Goal: Find specific page/section: Find specific page/section

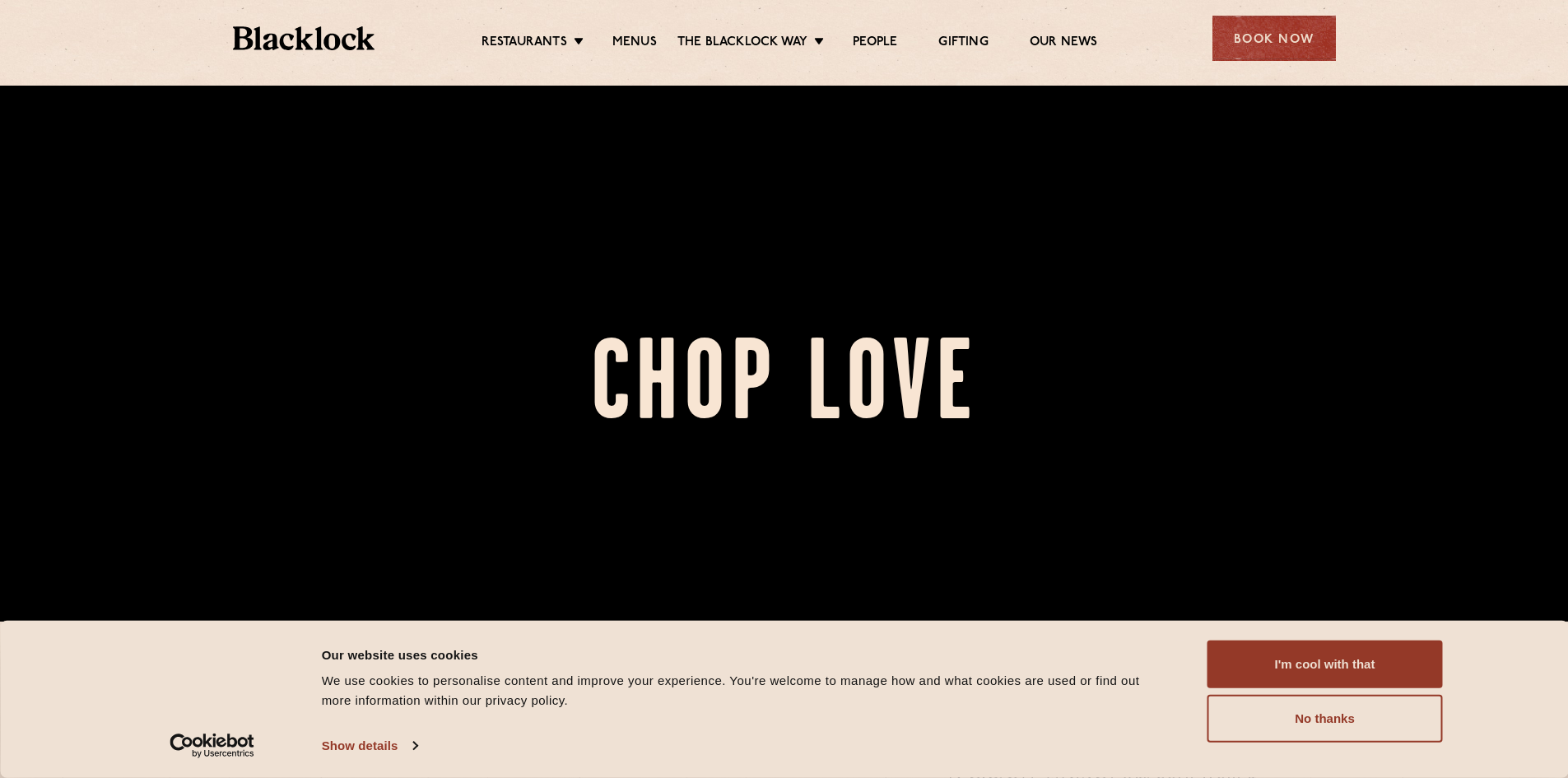
scroll to position [165, 0]
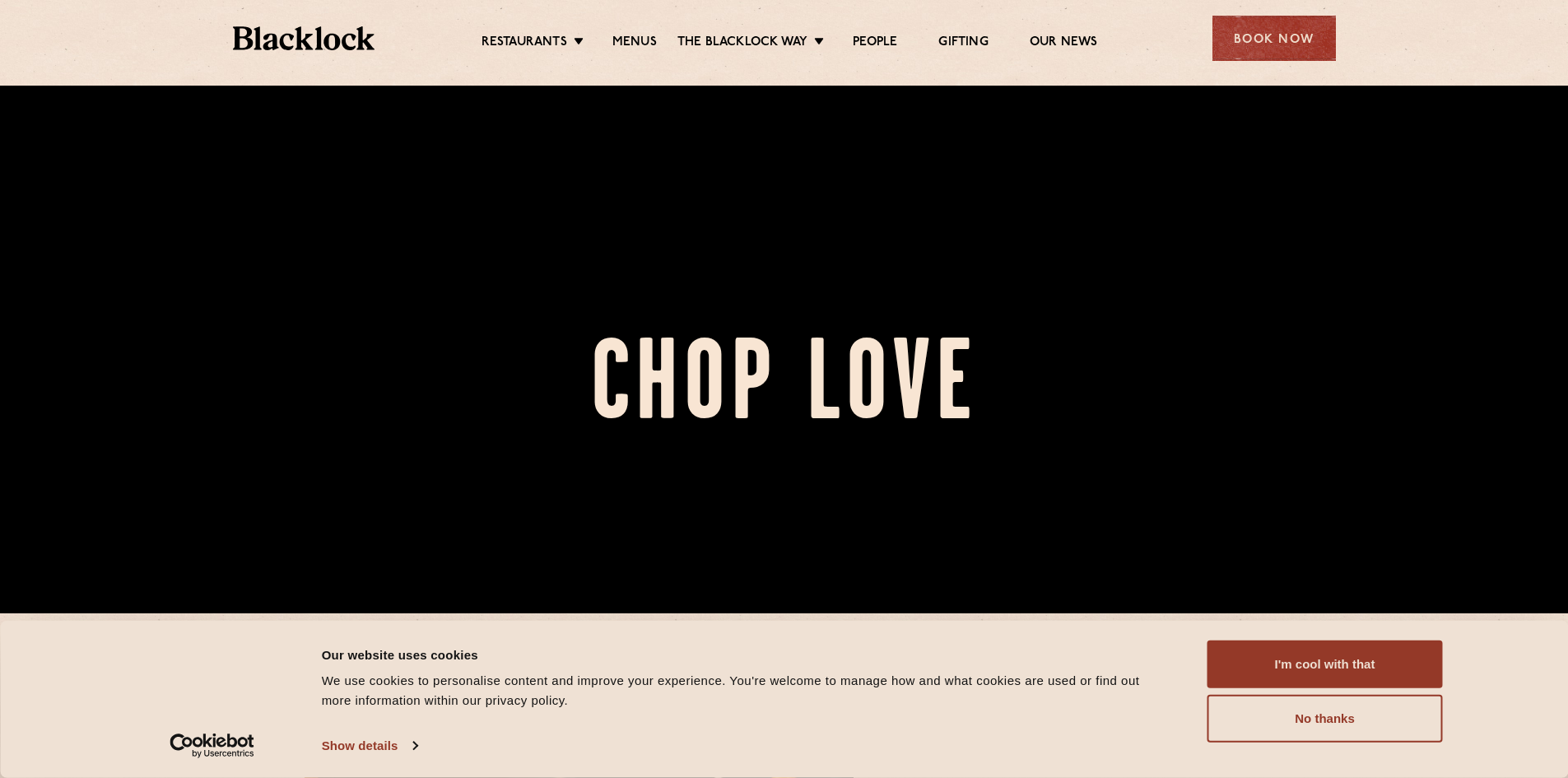
click at [1290, 654] on button "I'm cool with that" at bounding box center [1325, 664] width 236 height 48
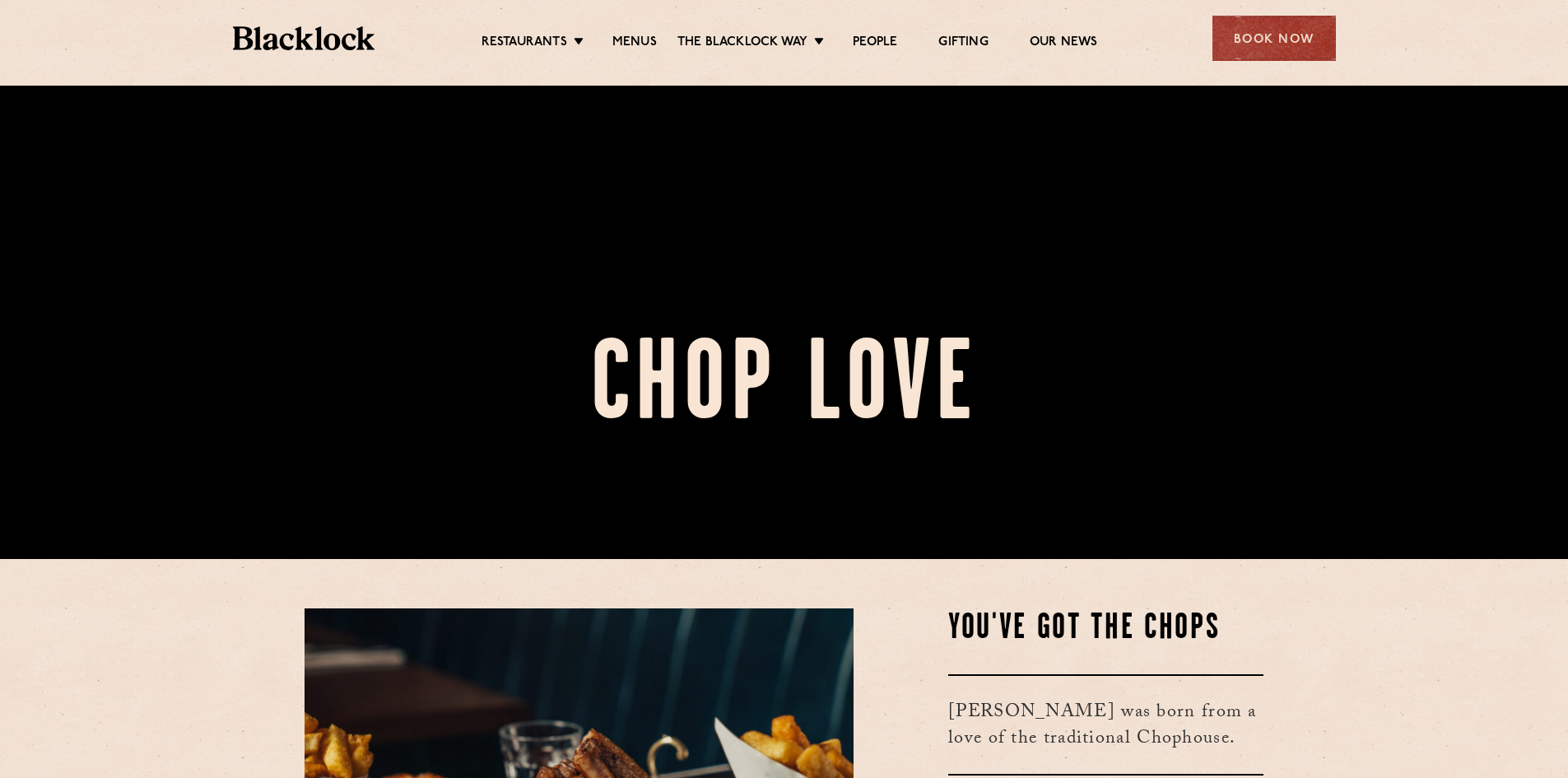
scroll to position [247, 0]
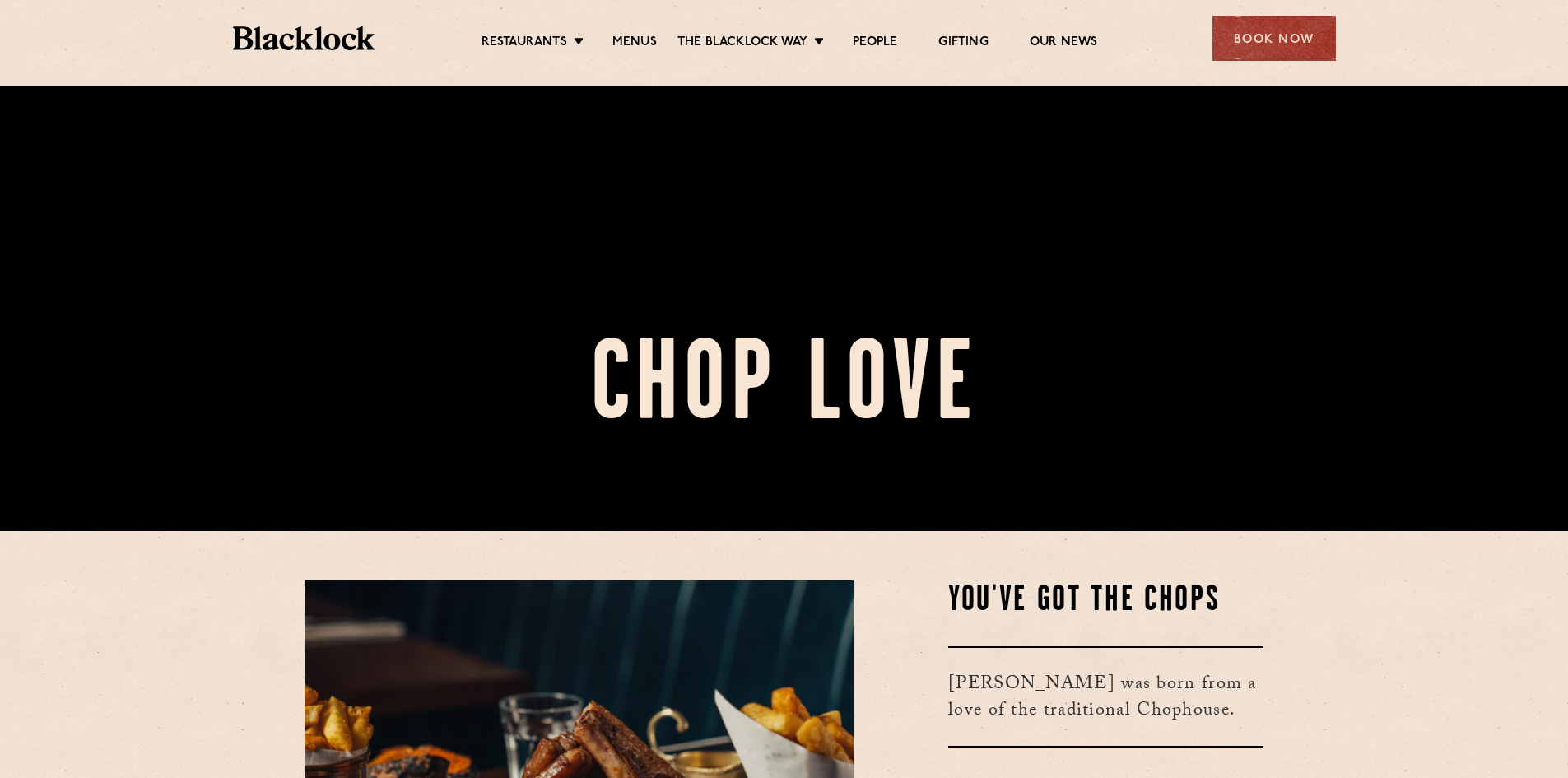
click at [634, 47] on link "Menus" at bounding box center [634, 42] width 44 height 16
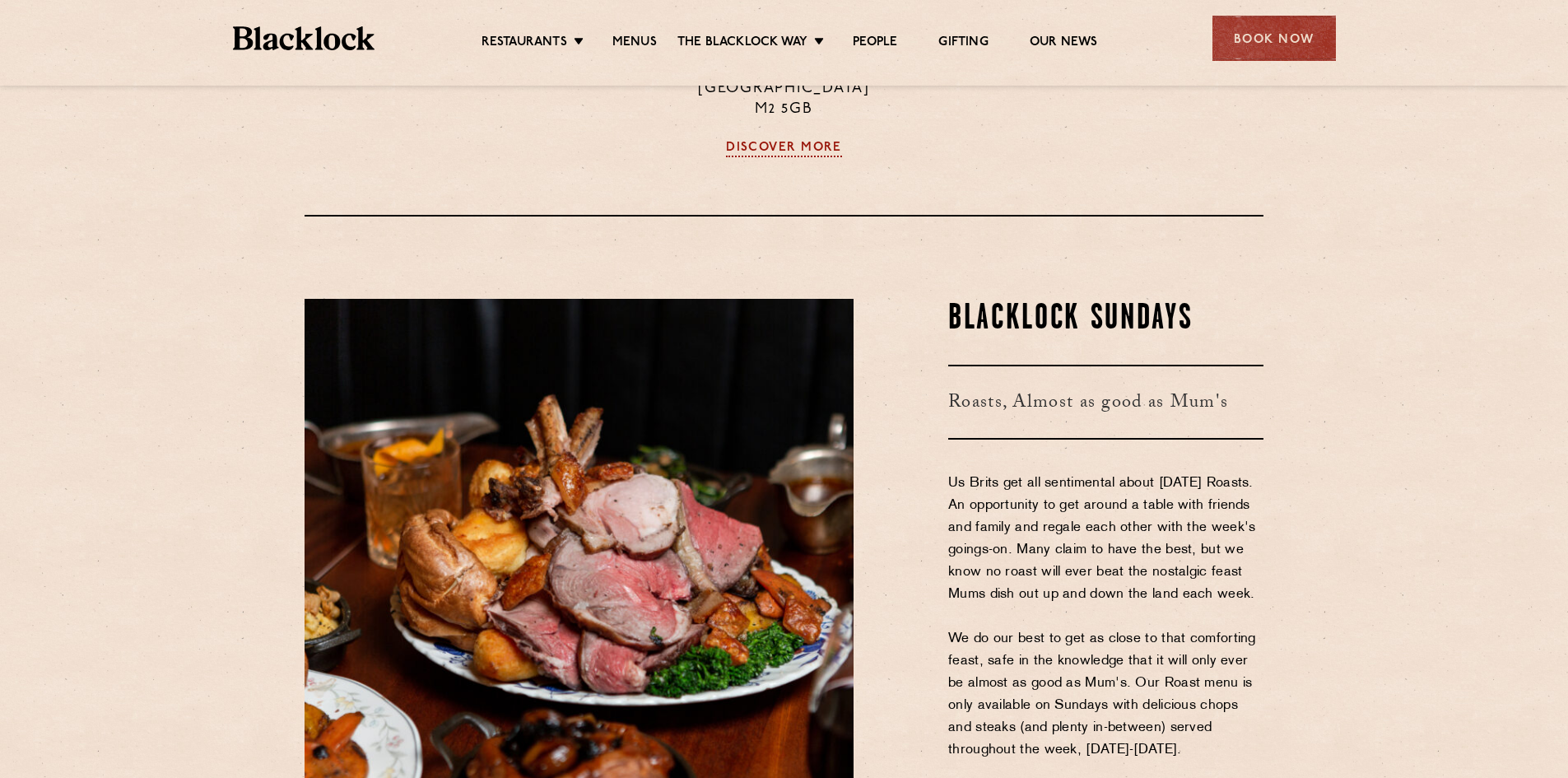
scroll to position [2059, 0]
